Goal: Information Seeking & Learning: Find specific fact

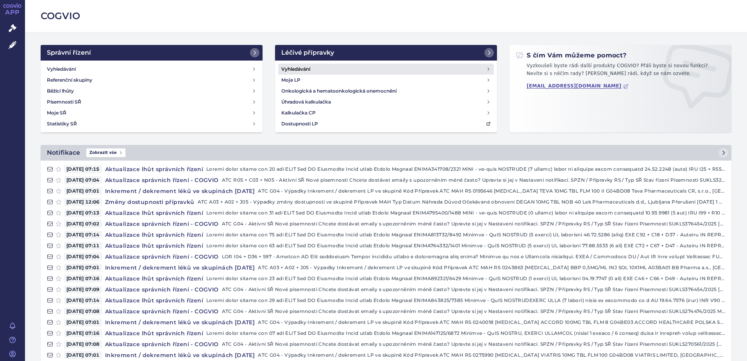
click at [299, 66] on h4 "Vyhledávání" at bounding box center [295, 69] width 29 height 8
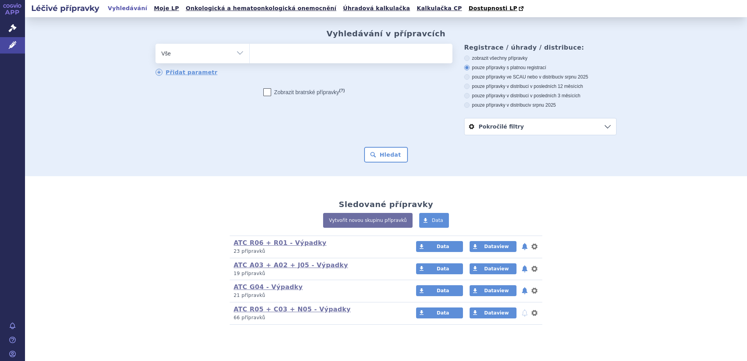
click at [276, 52] on ul at bounding box center [351, 52] width 203 height 16
click at [250, 52] on select at bounding box center [249, 53] width 0 height 20
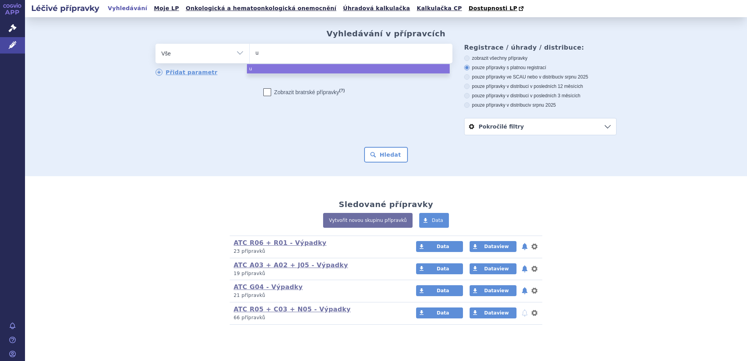
type input "ui"
type input "uis"
type input "ui"
type input "u"
type input "el"
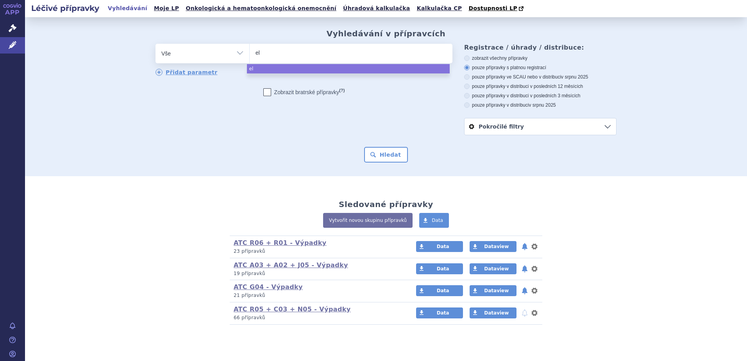
type input "eli"
type input "eliqu"
type input "eliqui"
type input "eliquis"
select select "eliquis"
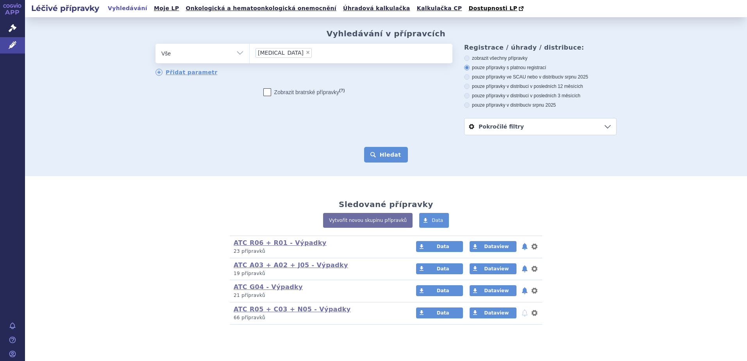
click at [373, 151] on button "Hledat" at bounding box center [386, 155] width 44 height 16
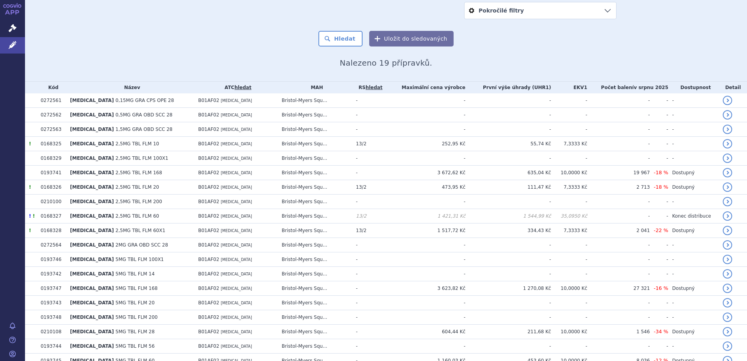
scroll to position [117, 0]
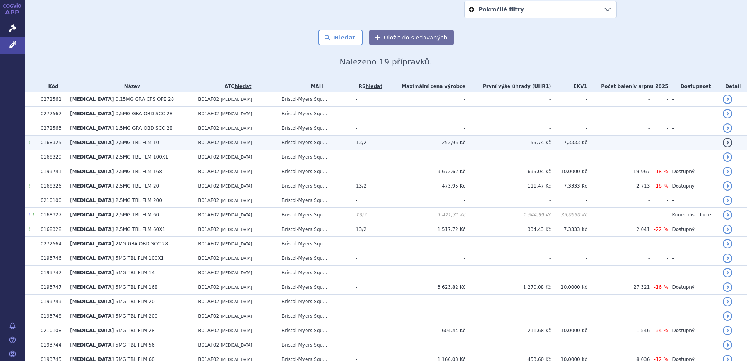
click at [124, 145] on span "2,5MG TBL FLM 10" at bounding box center [138, 142] width 44 height 5
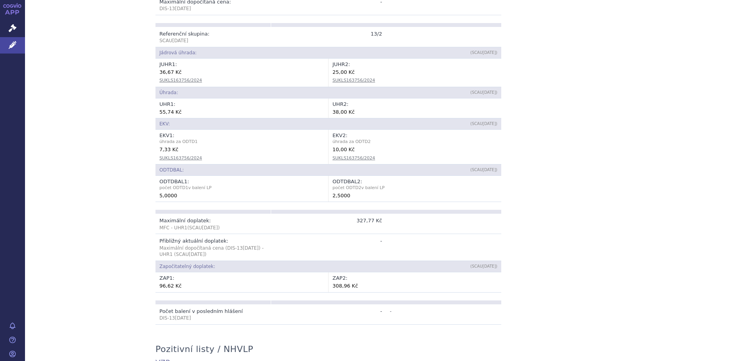
scroll to position [54, 0]
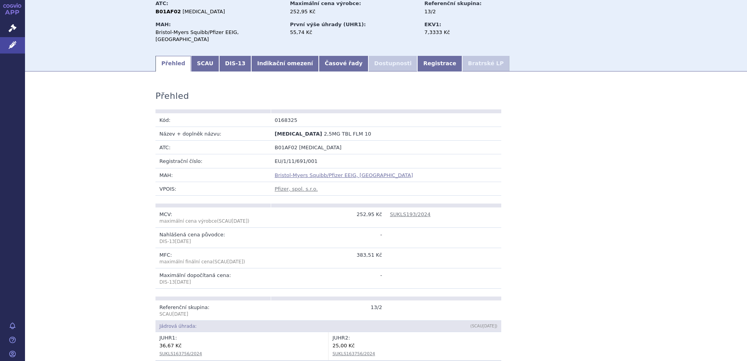
click at [299, 172] on link "Bristol-Myers Squibb/Pfizer EEIG, [GEOGRAPHIC_DATA]" at bounding box center [344, 175] width 138 height 6
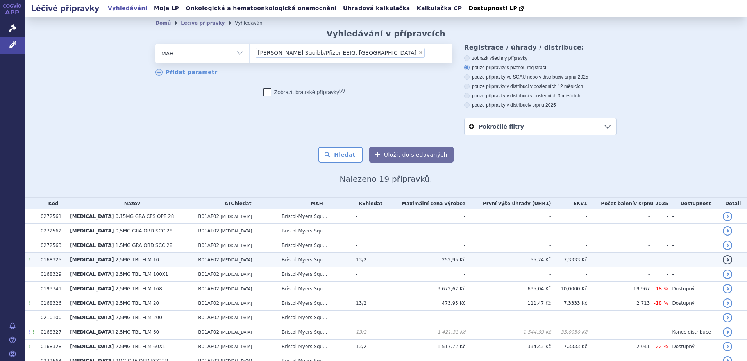
click at [198, 258] on span "B01AF02" at bounding box center [208, 259] width 21 height 5
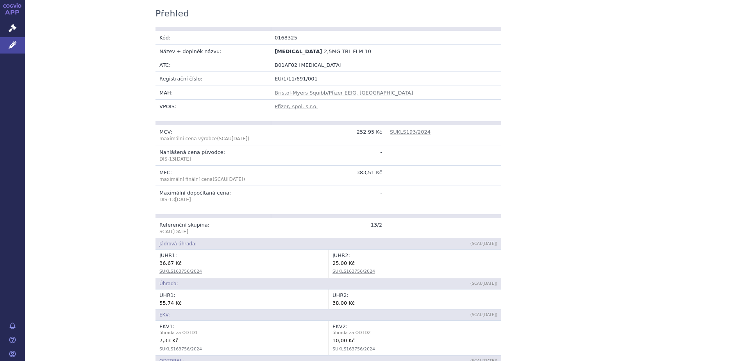
scroll to position [78, 0]
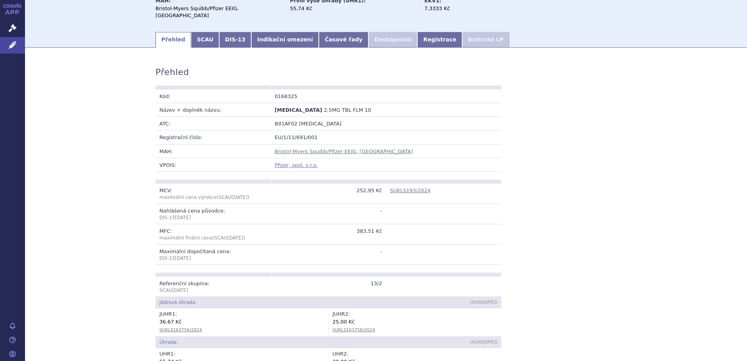
click at [289, 162] on link "Pfizer, spol. s.r.o." at bounding box center [296, 165] width 43 height 6
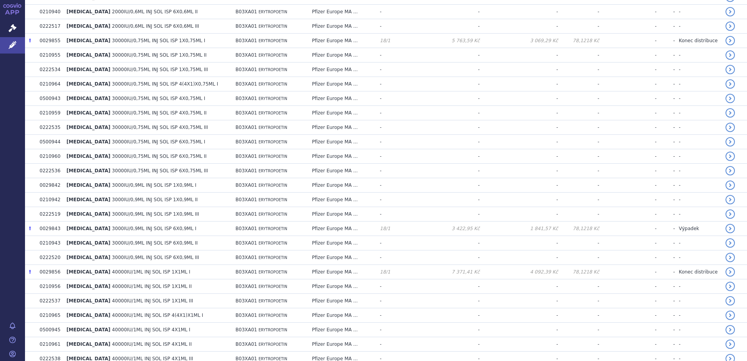
scroll to position [1015, 0]
